Goal: Information Seeking & Learning: Compare options

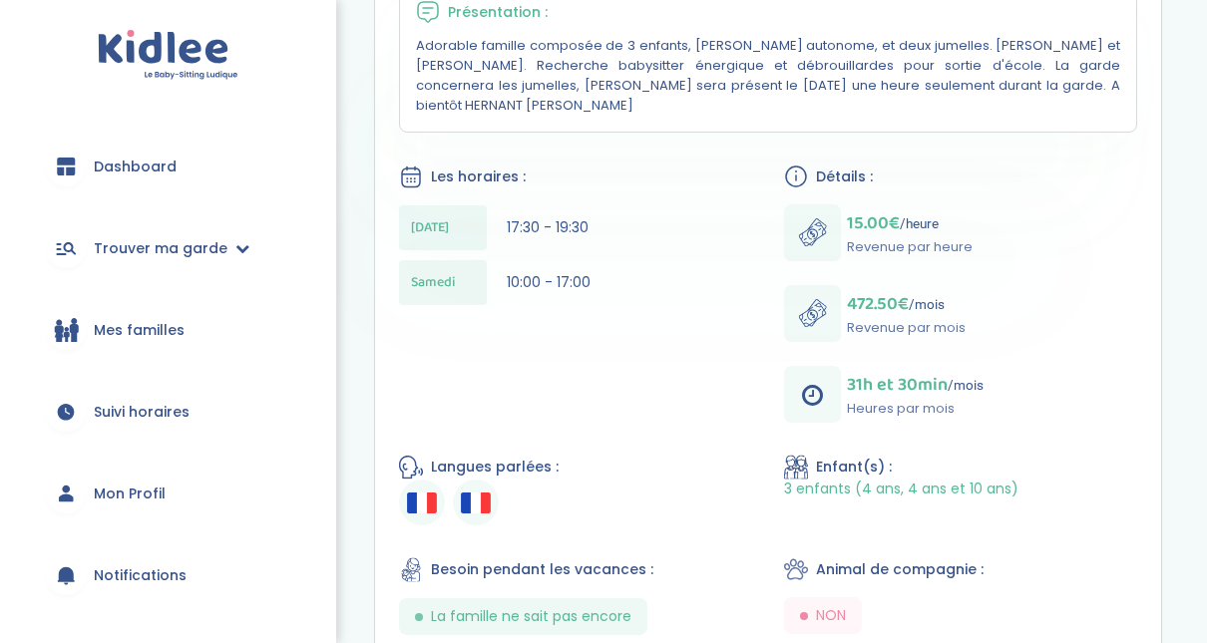
scroll to position [303, 0]
